Goal: Task Accomplishment & Management: Complete application form

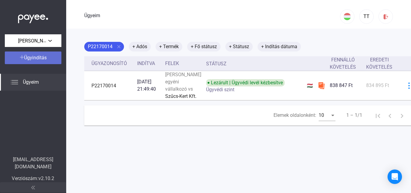
click at [17, 60] on div "Ügyindítás" at bounding box center [33, 57] width 53 height 7
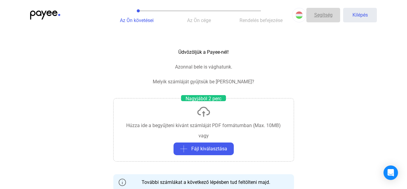
click at [326, 17] on font "Segítség" at bounding box center [323, 15] width 18 height 6
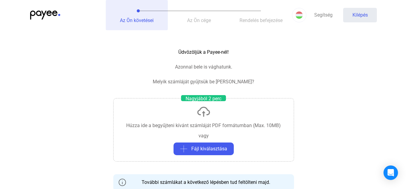
click at [137, 22] on font "Az Ön követései" at bounding box center [137, 20] width 34 height 6
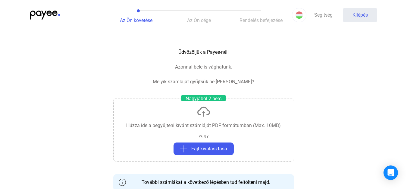
drag, startPoint x: 139, startPoint y: 10, endPoint x: 198, endPoint y: 11, distance: 59.6
click at [198, 11] on div "Az Ön követései Az Ön cége Rendelés befejezése" at bounding box center [199, 15] width 186 height 30
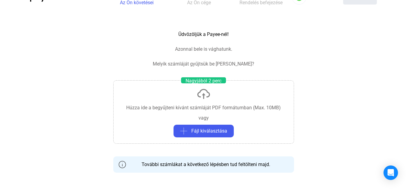
scroll to position [30, 0]
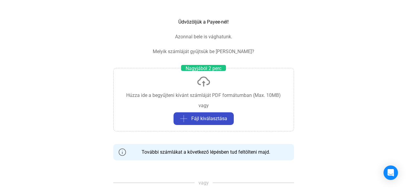
click at [220, 119] on font "Fájl kiválasztása" at bounding box center [209, 118] width 36 height 6
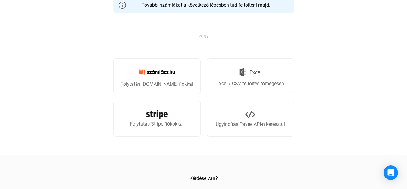
scroll to position [181, 0]
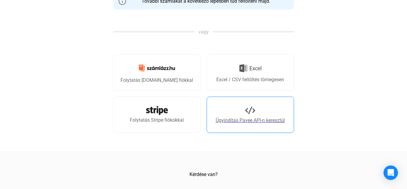
click at [245, 112] on img at bounding box center [250, 110] width 10 height 10
